Goal: Find contact information: Find contact information

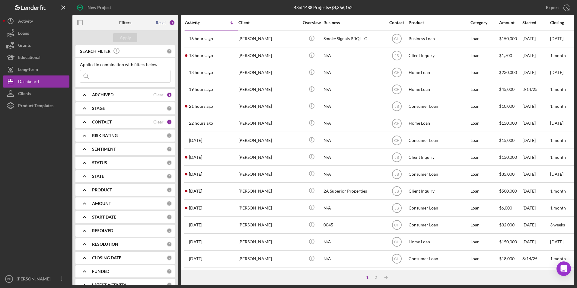
click at [165, 22] on div "Reset" at bounding box center [161, 22] width 10 height 5
click at [125, 37] on div "Apply" at bounding box center [125, 37] width 11 height 9
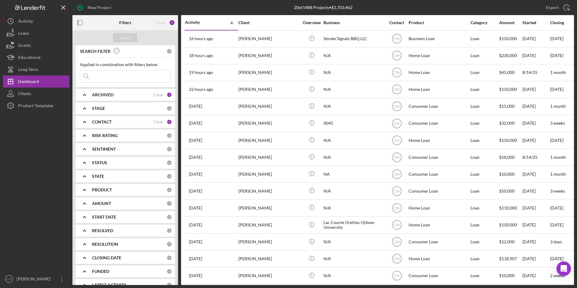
click at [104, 119] on div "CONTACT Clear 1" at bounding box center [132, 122] width 80 height 12
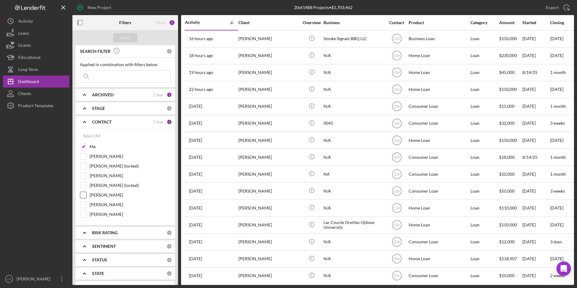
click at [81, 194] on input "[PERSON_NAME]" at bounding box center [83, 195] width 6 height 6
checkbox input "true"
click at [127, 40] on div "Apply" at bounding box center [125, 37] width 11 height 9
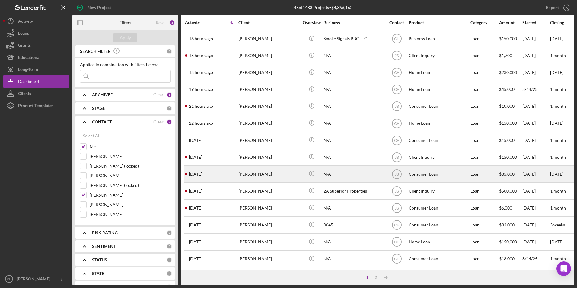
click at [253, 174] on div "[PERSON_NAME]" at bounding box center [268, 174] width 60 height 16
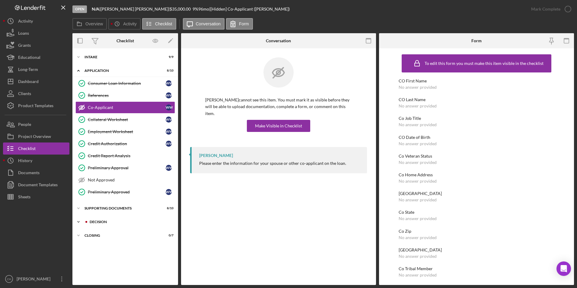
click at [102, 221] on div "Decision" at bounding box center [130, 222] width 81 height 4
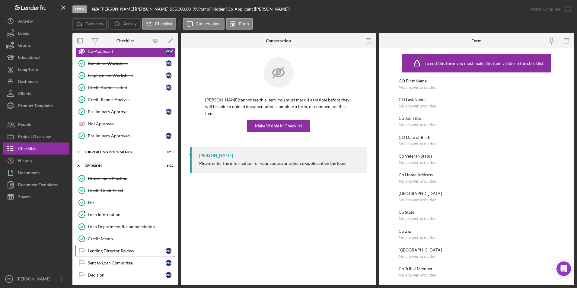
scroll to position [91, 0]
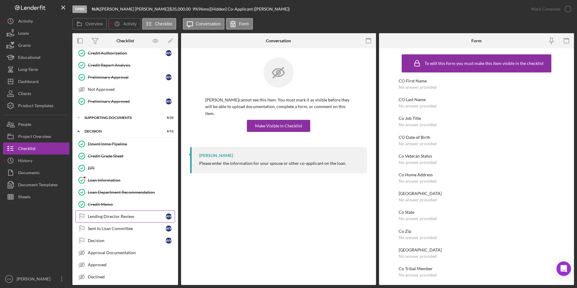
click at [110, 214] on div "Lending Director Review" at bounding box center [127, 216] width 78 height 5
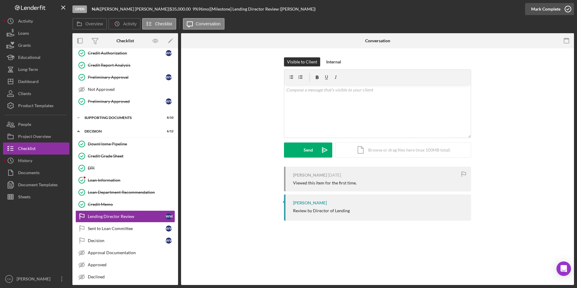
click at [550, 9] on div "Mark Complete" at bounding box center [545, 9] width 29 height 12
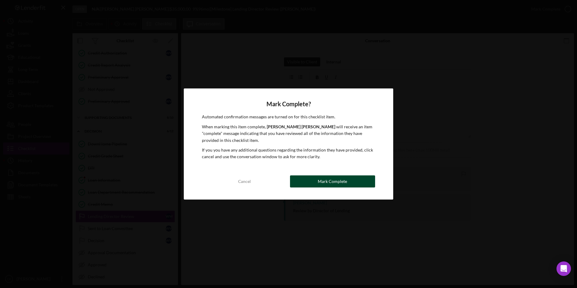
click at [318, 181] on button "Mark Complete" at bounding box center [332, 181] width 85 height 12
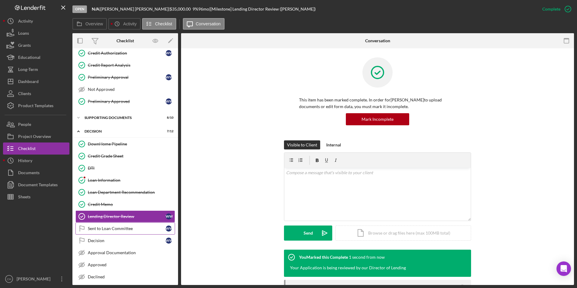
click at [125, 228] on div "Sent to Loan Committee" at bounding box center [127, 228] width 78 height 5
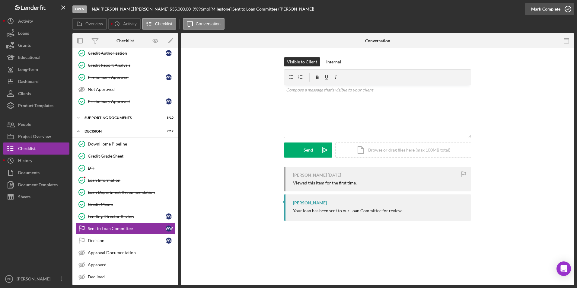
click at [542, 11] on div "Mark Complete" at bounding box center [545, 9] width 29 height 12
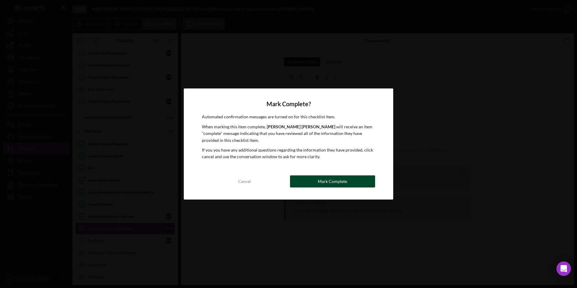
click at [335, 182] on div "Mark Complete" at bounding box center [332, 181] width 29 height 12
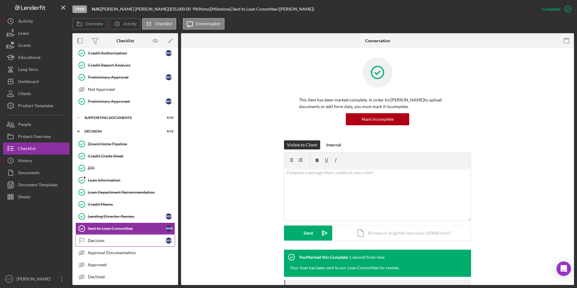
click at [110, 242] on div "Decision" at bounding box center [127, 240] width 78 height 5
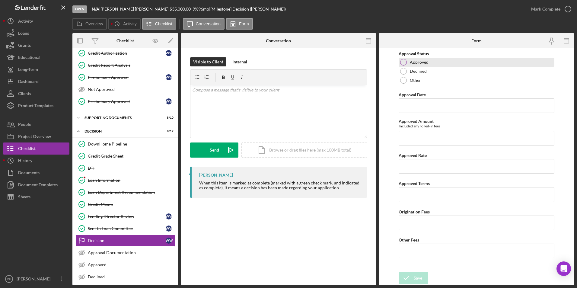
click at [404, 62] on div at bounding box center [403, 62] width 7 height 7
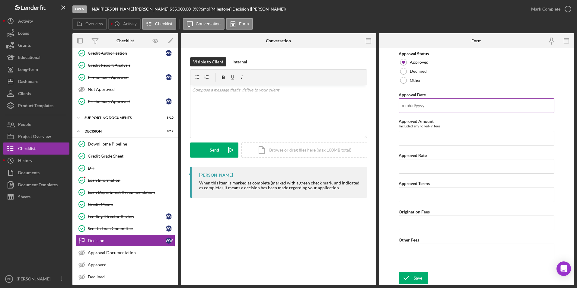
click at [407, 103] on input "Approval Date" at bounding box center [477, 105] width 156 height 14
type input "[DATE]"
click at [417, 137] on input "Approved Amount" at bounding box center [477, 138] width 156 height 14
type input "$18,559.31"
click at [416, 163] on input "Approved Rate" at bounding box center [477, 166] width 156 height 14
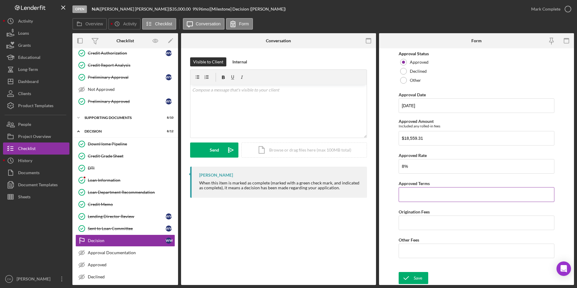
type input "8.00000%"
click at [408, 196] on input "Approved Terms" at bounding box center [477, 194] width 156 height 14
type input "8 years"
click at [414, 219] on input "Origination Fees" at bounding box center [477, 223] width 156 height 14
type input "$540.47"
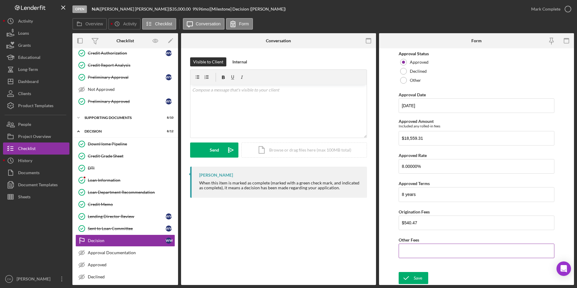
click at [421, 250] on input "Other Fees" at bounding box center [477, 251] width 156 height 14
type input "$50.00"
click at [414, 277] on div "Save" at bounding box center [418, 278] width 8 height 12
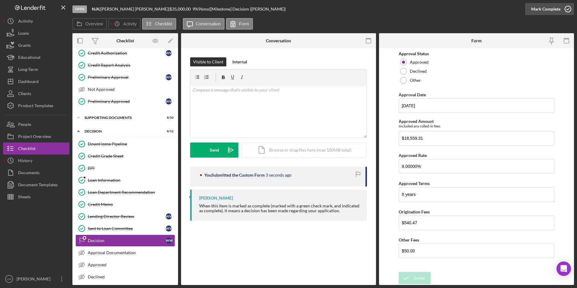
click at [539, 10] on div "Mark Complete" at bounding box center [545, 9] width 29 height 12
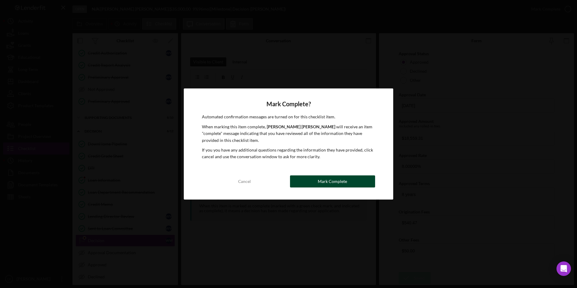
click at [349, 182] on button "Mark Complete" at bounding box center [332, 181] width 85 height 12
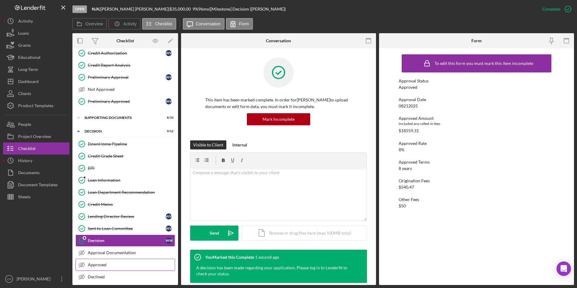
click at [98, 263] on div "Approved" at bounding box center [131, 264] width 87 height 5
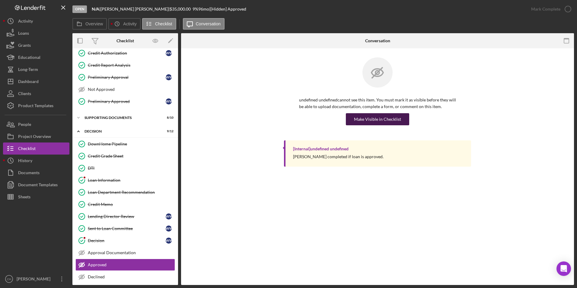
click at [396, 118] on div "Make Visible in Checklist" at bounding box center [377, 119] width 47 height 12
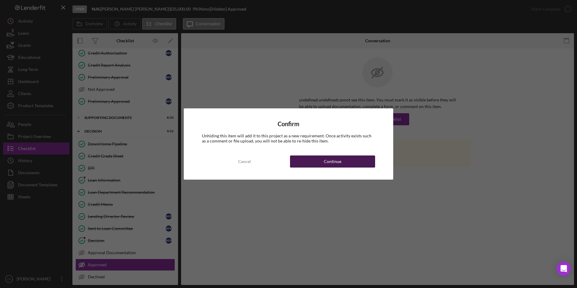
click at [346, 158] on button "Continue" at bounding box center [332, 161] width 85 height 12
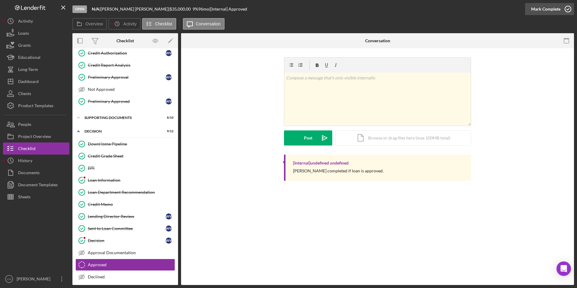
click at [545, 7] on div "Mark Complete" at bounding box center [545, 9] width 29 height 12
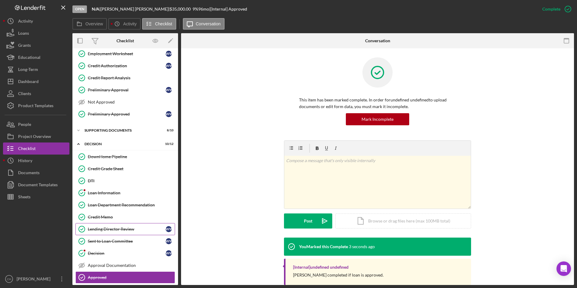
scroll to position [108, 0]
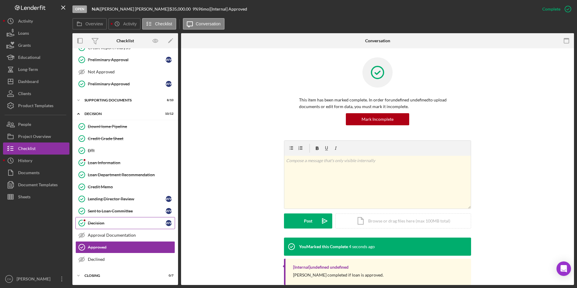
click at [91, 221] on div "Decision" at bounding box center [127, 223] width 78 height 5
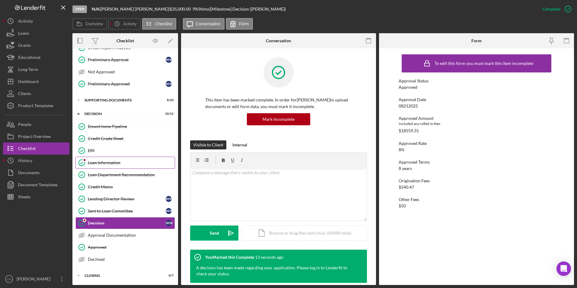
click at [104, 161] on div "Loan Information" at bounding box center [131, 162] width 87 height 5
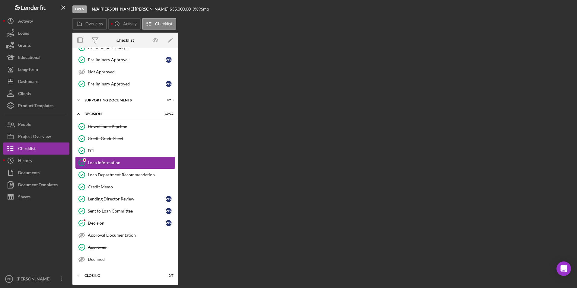
scroll to position [108, 0]
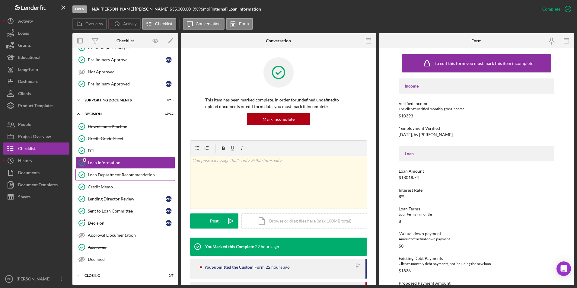
click at [101, 175] on div "Loan Department Recommendation" at bounding box center [131, 174] width 87 height 5
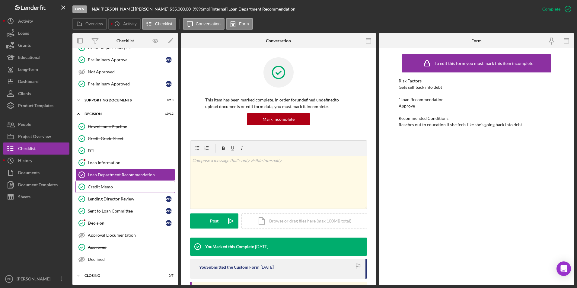
click at [99, 187] on div "Credit Memo" at bounding box center [131, 186] width 87 height 5
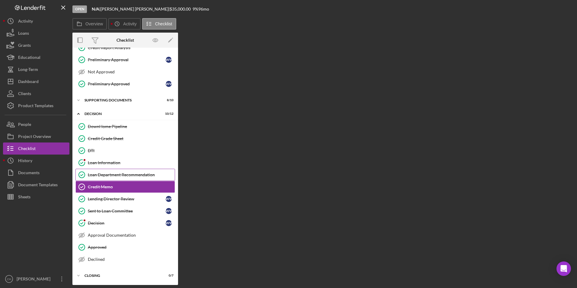
scroll to position [108, 0]
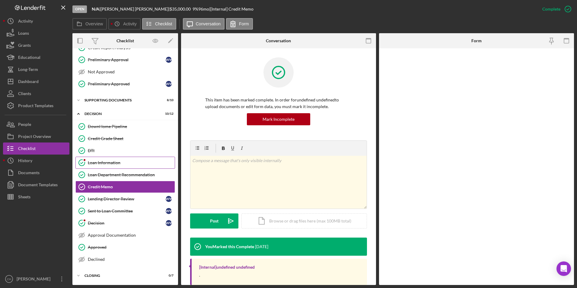
click at [105, 162] on div "Loan Information" at bounding box center [131, 162] width 87 height 5
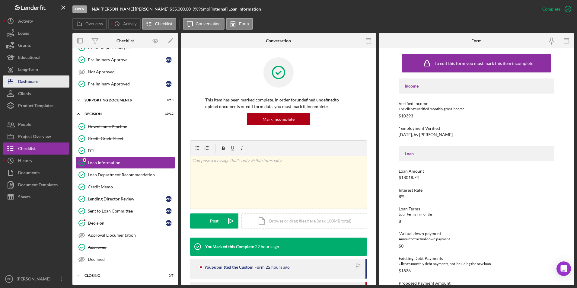
click at [33, 81] on div "Dashboard" at bounding box center [28, 82] width 21 height 14
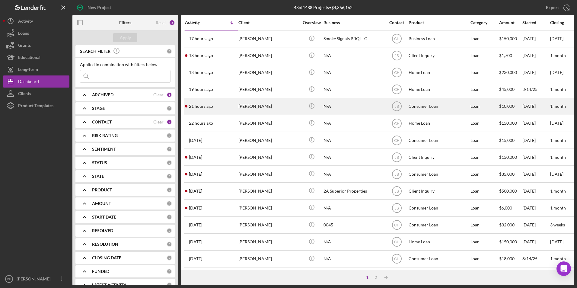
click at [251, 107] on div "[PERSON_NAME]" at bounding box center [268, 106] width 60 height 16
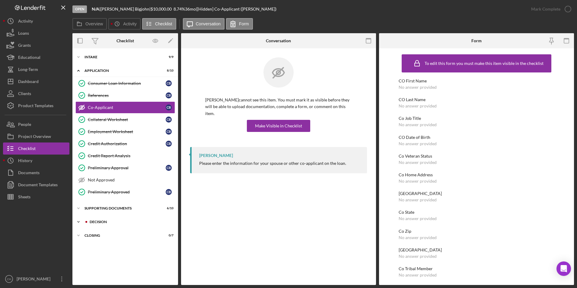
click at [105, 223] on div "Decision" at bounding box center [130, 222] width 81 height 4
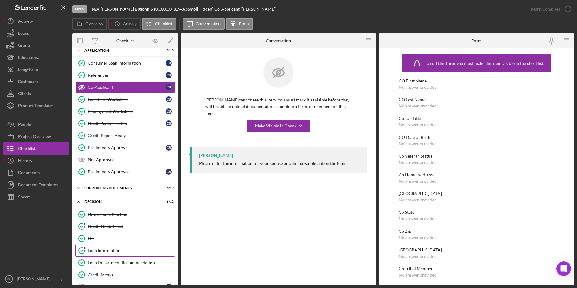
scroll to position [30, 0]
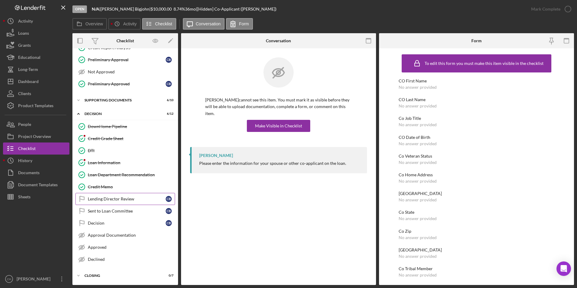
click at [116, 203] on link "Lending Director Review Lending Director Review C B" at bounding box center [125, 199] width 100 height 12
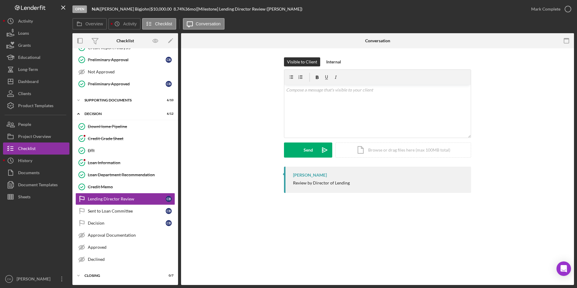
scroll to position [108, 0]
click at [536, 10] on div "Mark Complete" at bounding box center [545, 9] width 29 height 12
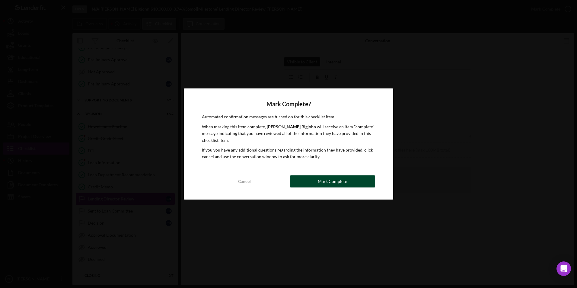
click at [353, 186] on button "Mark Complete" at bounding box center [332, 181] width 85 height 12
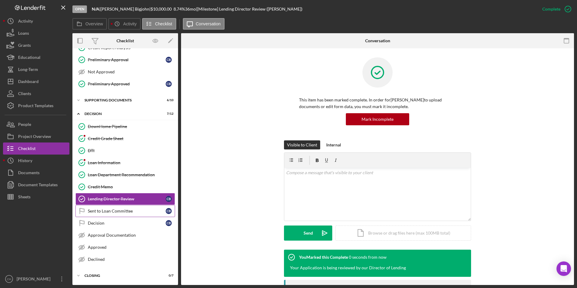
click at [131, 213] on div "Sent to Loan Committee" at bounding box center [127, 211] width 78 height 5
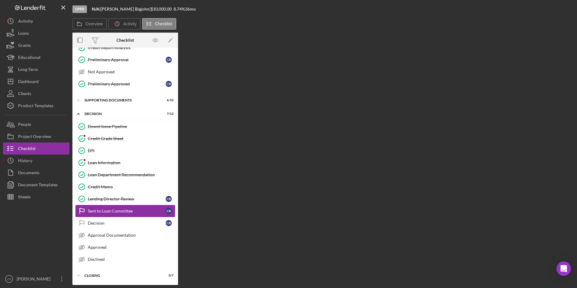
scroll to position [108, 0]
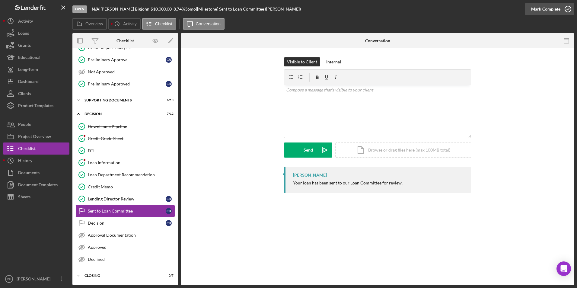
click at [545, 11] on div "Mark Complete" at bounding box center [545, 9] width 29 height 12
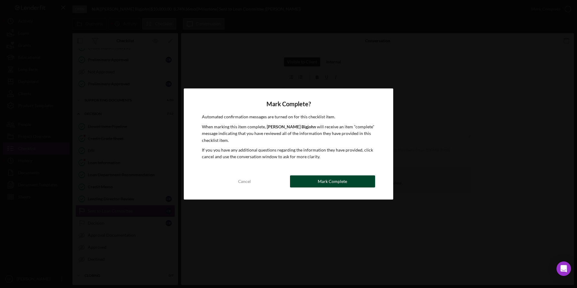
click at [312, 184] on button "Mark Complete" at bounding box center [332, 181] width 85 height 12
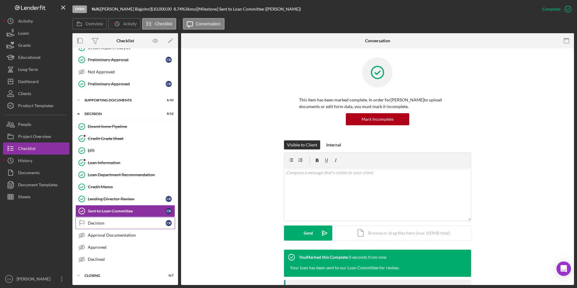
click at [109, 226] on link "Decision Decision C B" at bounding box center [125, 223] width 100 height 12
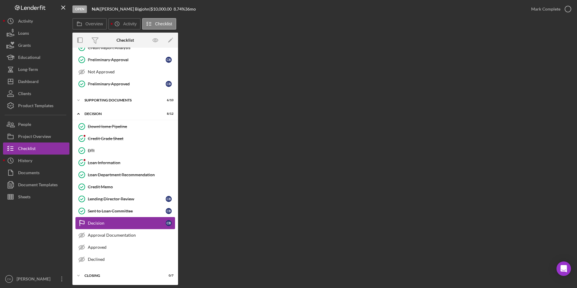
scroll to position [108, 0]
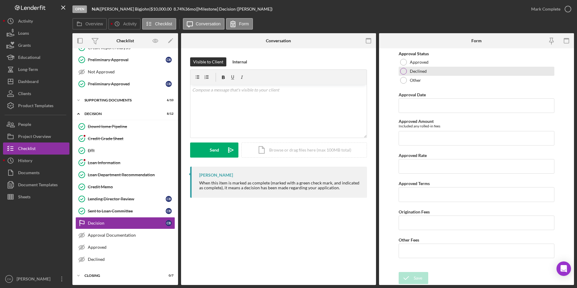
drag, startPoint x: 405, startPoint y: 62, endPoint x: 405, endPoint y: 69, distance: 7.6
click at [405, 62] on div at bounding box center [403, 62] width 7 height 7
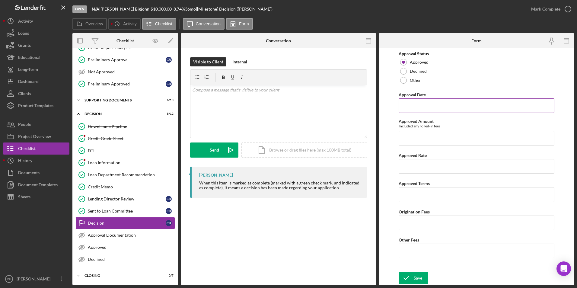
click at [412, 105] on input "Approval Date" at bounding box center [477, 105] width 156 height 14
type input "[DATE]"
click at [416, 136] on input "Approved Amount" at bounding box center [477, 138] width 156 height 14
type input "$10,000"
click at [416, 165] on input "Approved Rate" at bounding box center [477, 166] width 156 height 14
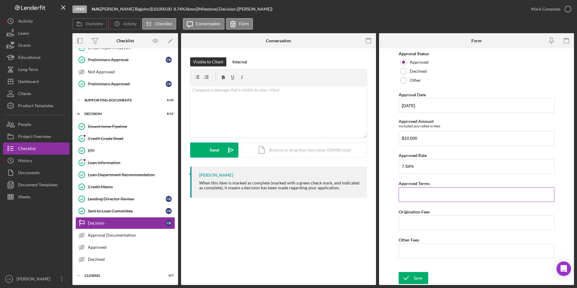
type input "7.54000%"
click at [412, 189] on input "Approved Terms" at bounding box center [477, 194] width 156 height 14
type input "4 years"
type input "$300"
type input "$50.00"
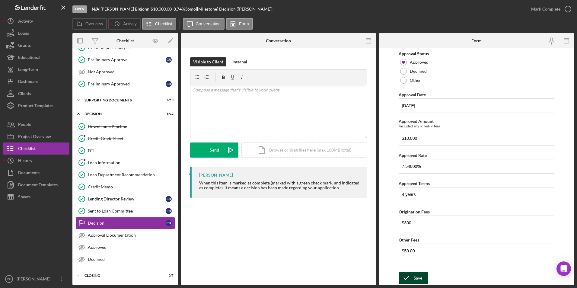
click at [415, 274] on div "Save" at bounding box center [418, 278] width 8 height 12
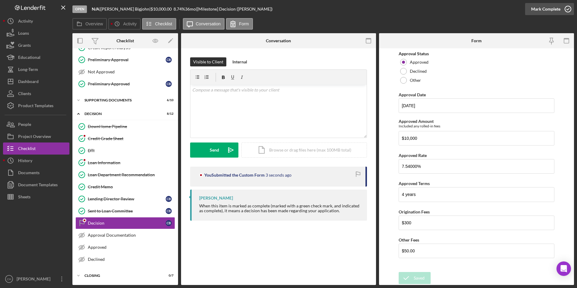
click at [552, 7] on div "Mark Complete" at bounding box center [545, 9] width 29 height 12
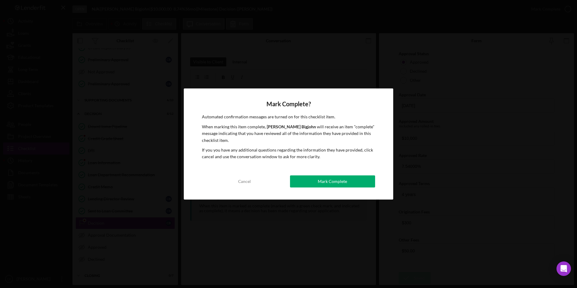
click at [338, 183] on div "Mark Complete" at bounding box center [332, 181] width 29 height 12
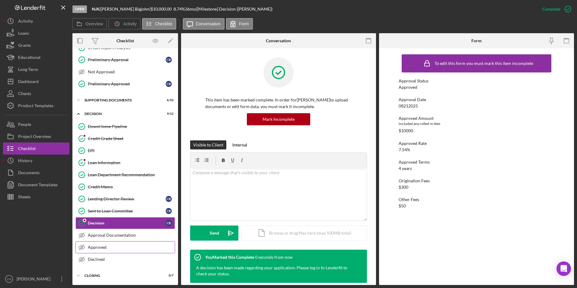
click at [99, 244] on link "Approved Approved" at bounding box center [125, 247] width 100 height 12
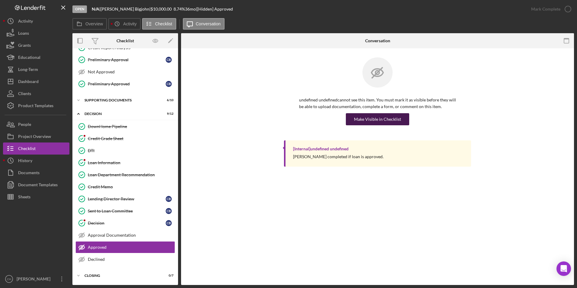
click at [381, 118] on div "Make Visible in Checklist" at bounding box center [377, 119] width 47 height 12
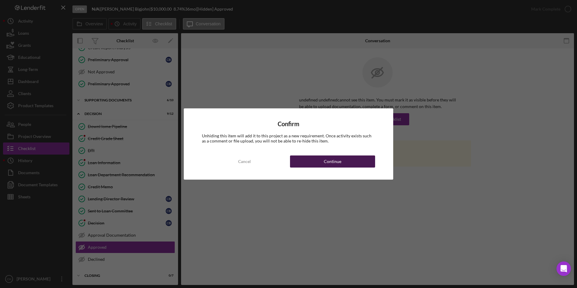
click at [343, 161] on button "Continue" at bounding box center [332, 161] width 85 height 12
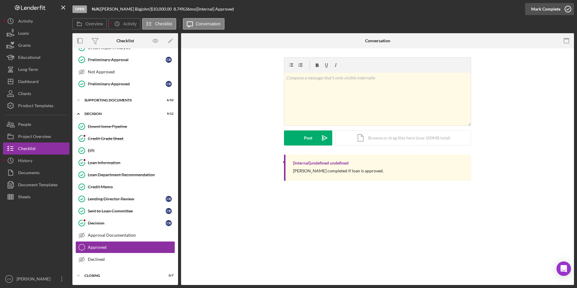
click at [534, 7] on div "Mark Complete" at bounding box center [545, 9] width 29 height 12
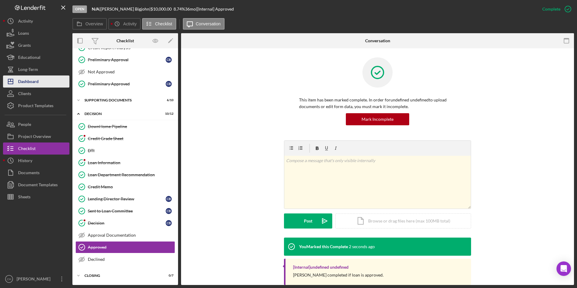
click at [45, 84] on button "Icon/Dashboard Dashboard" at bounding box center [36, 81] width 66 height 12
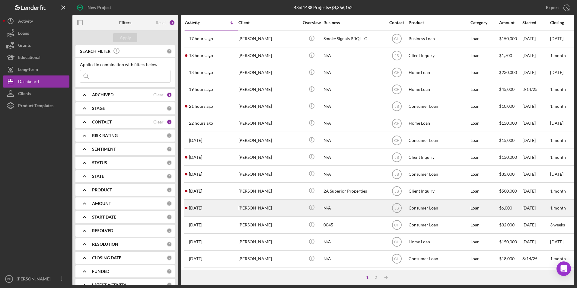
click at [254, 208] on div "[PERSON_NAME]" at bounding box center [268, 208] width 60 height 16
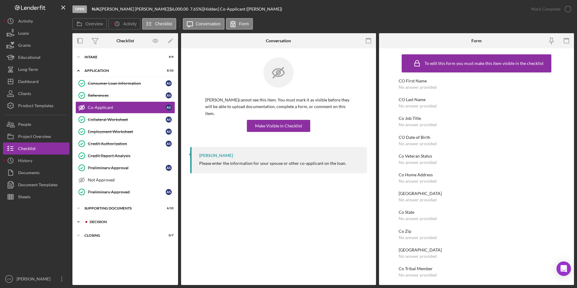
click at [92, 221] on div "Decision" at bounding box center [130, 222] width 81 height 4
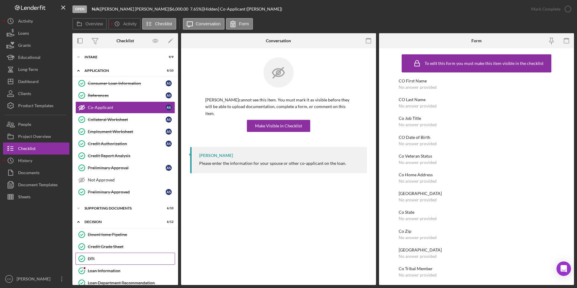
scroll to position [60, 0]
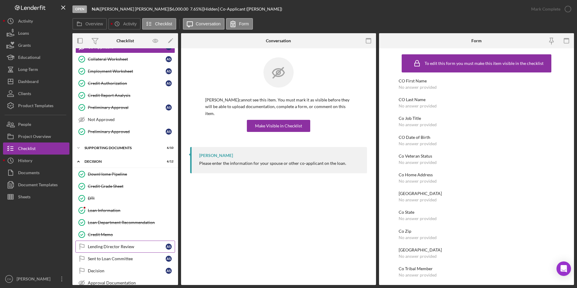
click at [101, 247] on div "Lending Director Review" at bounding box center [127, 246] width 78 height 5
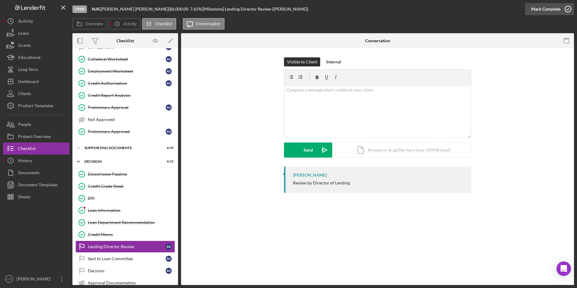
click at [542, 9] on div "Mark Complete" at bounding box center [545, 9] width 29 height 12
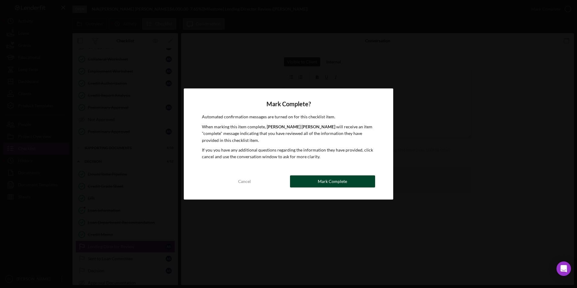
click at [341, 180] on div "Mark Complete" at bounding box center [332, 181] width 29 height 12
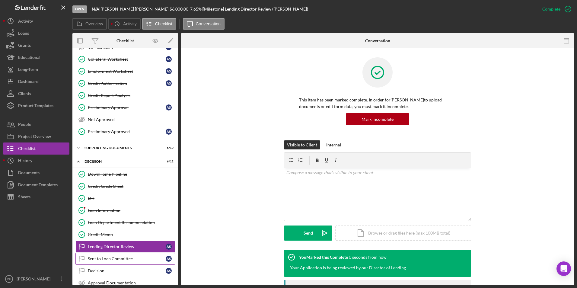
click at [122, 255] on link "Sent to Loan Committee Sent to Loan Committee A S" at bounding box center [125, 259] width 100 height 12
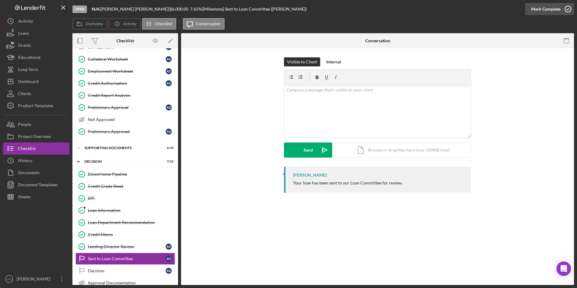
click at [544, 11] on div "Mark Complete" at bounding box center [545, 9] width 29 height 12
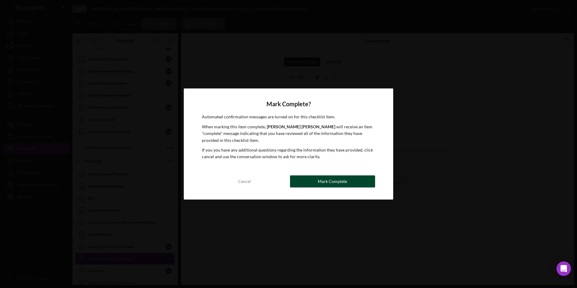
click at [347, 180] on button "Mark Complete" at bounding box center [332, 181] width 85 height 12
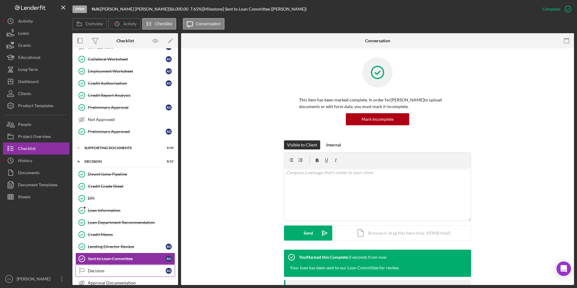
click at [104, 269] on div "Decision" at bounding box center [127, 270] width 78 height 5
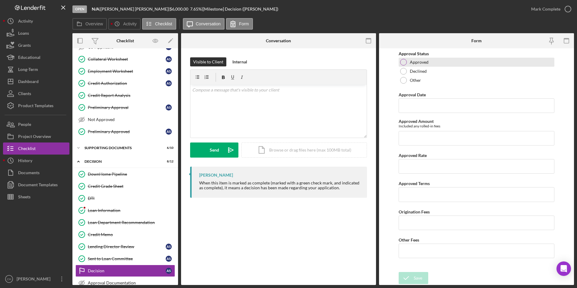
click at [402, 60] on div at bounding box center [403, 62] width 7 height 7
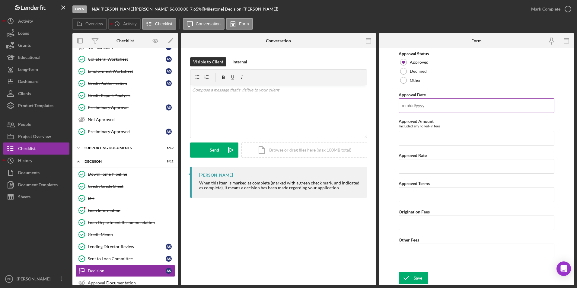
click at [416, 102] on input "Approval Date" at bounding box center [477, 105] width 156 height 14
type input "[DATE]"
type input "$6,000"
type input "7.54000%"
click at [415, 193] on input "Approved Terms" at bounding box center [477, 194] width 156 height 14
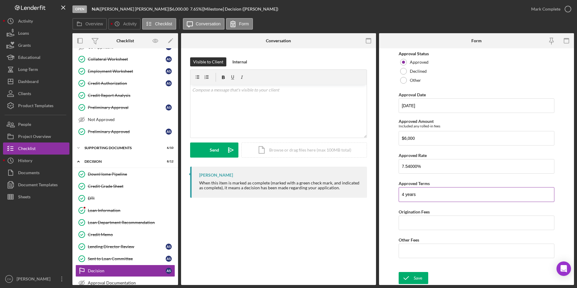
type input "4 years"
type input "$180.00"
type input "$50.00"
click at [411, 281] on icon "submit" at bounding box center [406, 277] width 15 height 15
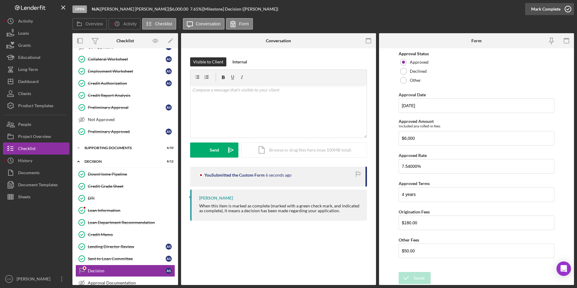
click at [546, 8] on div "Mark Complete" at bounding box center [545, 9] width 29 height 12
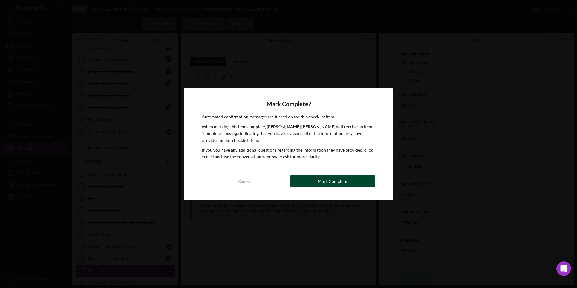
click at [330, 180] on div "Mark Complete" at bounding box center [332, 181] width 29 height 12
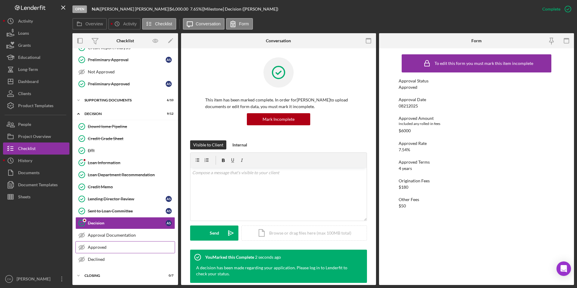
click at [127, 249] on div "Approved" at bounding box center [131, 247] width 87 height 5
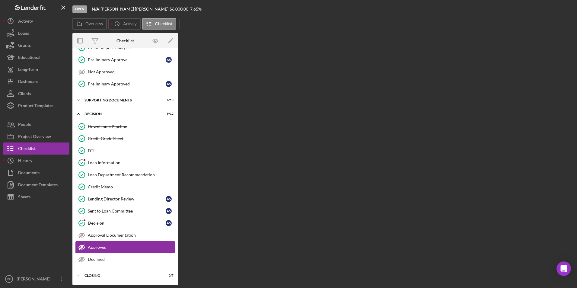
scroll to position [108, 0]
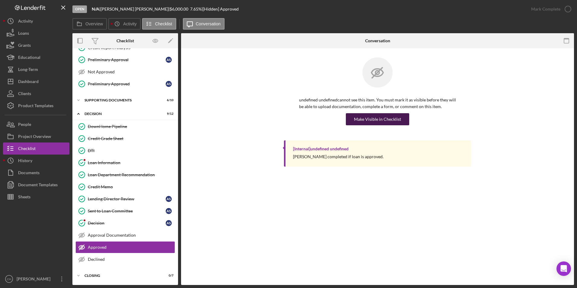
click at [385, 121] on div "Make Visible in Checklist" at bounding box center [377, 119] width 47 height 12
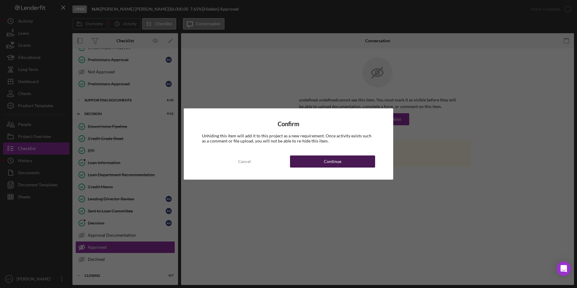
click at [342, 162] on button "Continue" at bounding box center [332, 161] width 85 height 12
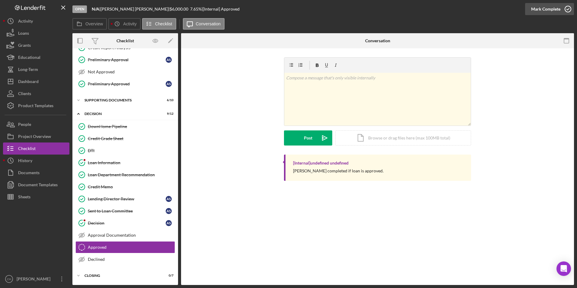
click at [549, 11] on div "Mark Complete" at bounding box center [545, 9] width 29 height 12
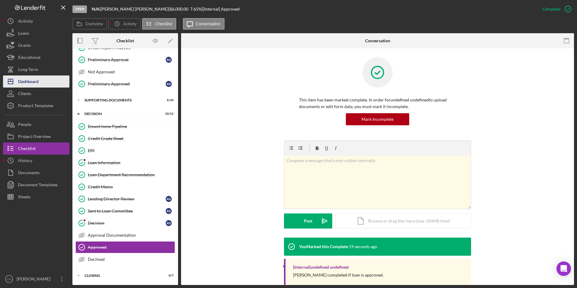
click at [40, 85] on button "Icon/Dashboard Dashboard" at bounding box center [36, 81] width 66 height 12
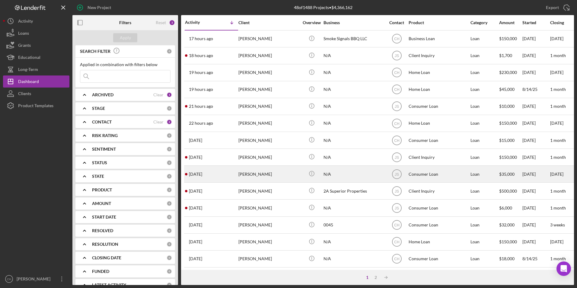
click at [260, 176] on div "[PERSON_NAME]" at bounding box center [268, 174] width 60 height 16
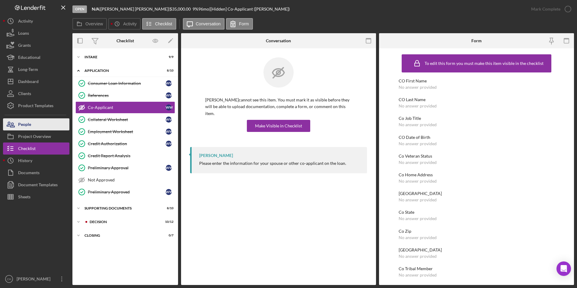
click at [28, 124] on div "People" at bounding box center [24, 125] width 13 height 14
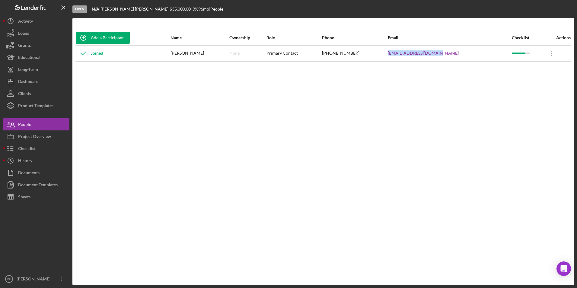
drag, startPoint x: 457, startPoint y: 51, endPoint x: 397, endPoint y: 53, distance: 60.1
click at [397, 53] on tr "Joined [PERSON_NAME] None Primary Contact [PHONE_NUMBER] [EMAIL_ADDRESS][DOMAIN…" at bounding box center [323, 53] width 496 height 16
copy tr "[EMAIL_ADDRESS][DOMAIN_NAME]"
click at [34, 79] on div "Dashboard" at bounding box center [28, 82] width 21 height 14
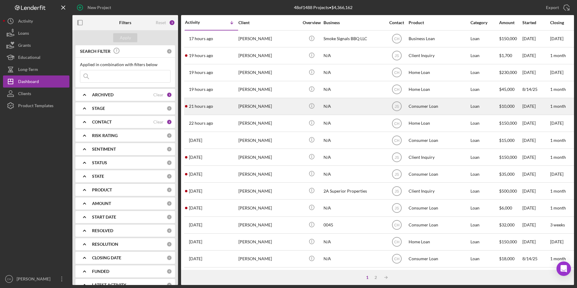
click at [261, 105] on div "[PERSON_NAME]" at bounding box center [268, 106] width 60 height 16
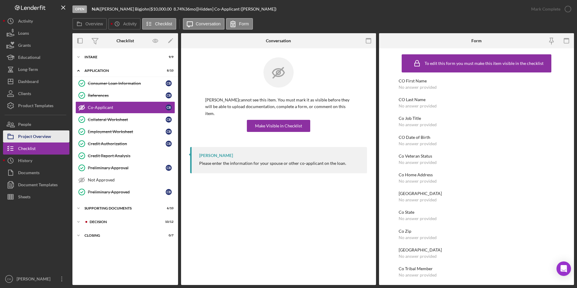
click at [35, 136] on div "Project Overview" at bounding box center [34, 137] width 33 height 14
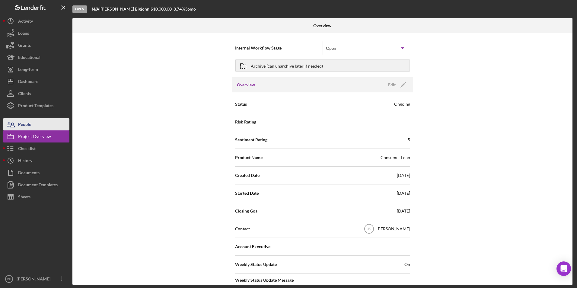
click at [29, 125] on div "People" at bounding box center [24, 125] width 13 height 14
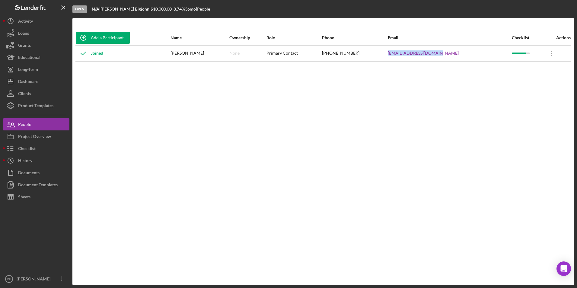
drag, startPoint x: 459, startPoint y: 51, endPoint x: 398, endPoint y: 51, distance: 61.9
click at [398, 51] on tr "Joined [PERSON_NAME] None Primary Contact [PHONE_NUMBER] [EMAIL_ADDRESS][DOMAIN…" at bounding box center [323, 53] width 496 height 16
copy tr "[EMAIL_ADDRESS][DOMAIN_NAME]"
drag, startPoint x: 40, startPoint y: 82, endPoint x: 45, endPoint y: 82, distance: 4.5
click at [40, 82] on button "Icon/Dashboard Dashboard" at bounding box center [36, 81] width 66 height 12
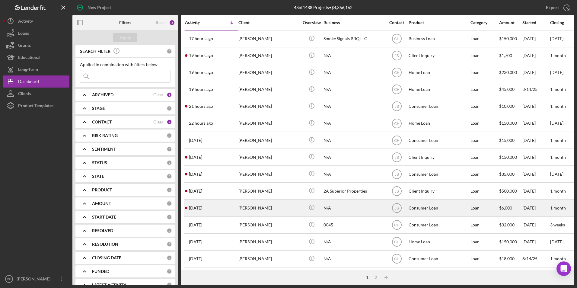
click at [251, 207] on div "[PERSON_NAME]" at bounding box center [268, 208] width 60 height 16
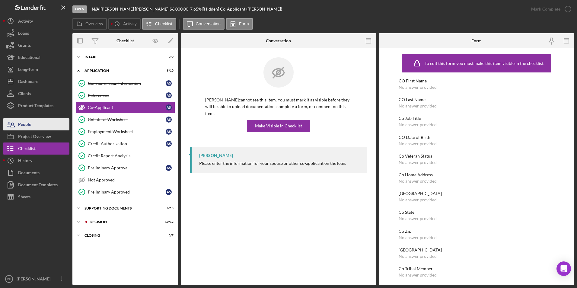
click at [44, 126] on button "People" at bounding box center [36, 124] width 66 height 12
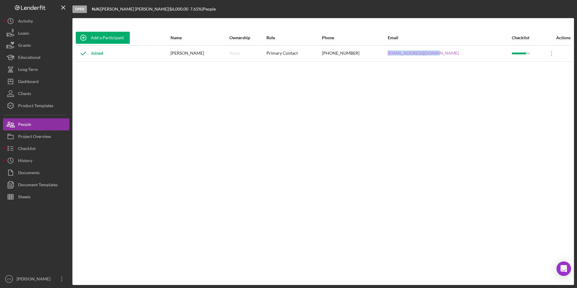
drag, startPoint x: 460, startPoint y: 53, endPoint x: 410, endPoint y: 55, distance: 50.4
click at [410, 55] on div "[EMAIL_ADDRESS][DOMAIN_NAME]" at bounding box center [449, 53] width 123 height 15
copy link "[EMAIL_ADDRESS][DOMAIN_NAME]"
click at [41, 80] on button "Icon/Dashboard Dashboard" at bounding box center [36, 81] width 66 height 12
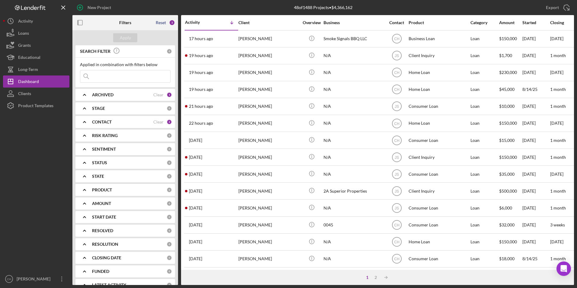
click at [158, 23] on div "Reset" at bounding box center [161, 22] width 10 height 5
click at [129, 37] on div "Apply" at bounding box center [125, 37] width 11 height 9
